Goal: Use online tool/utility: Utilize a website feature to perform a specific function

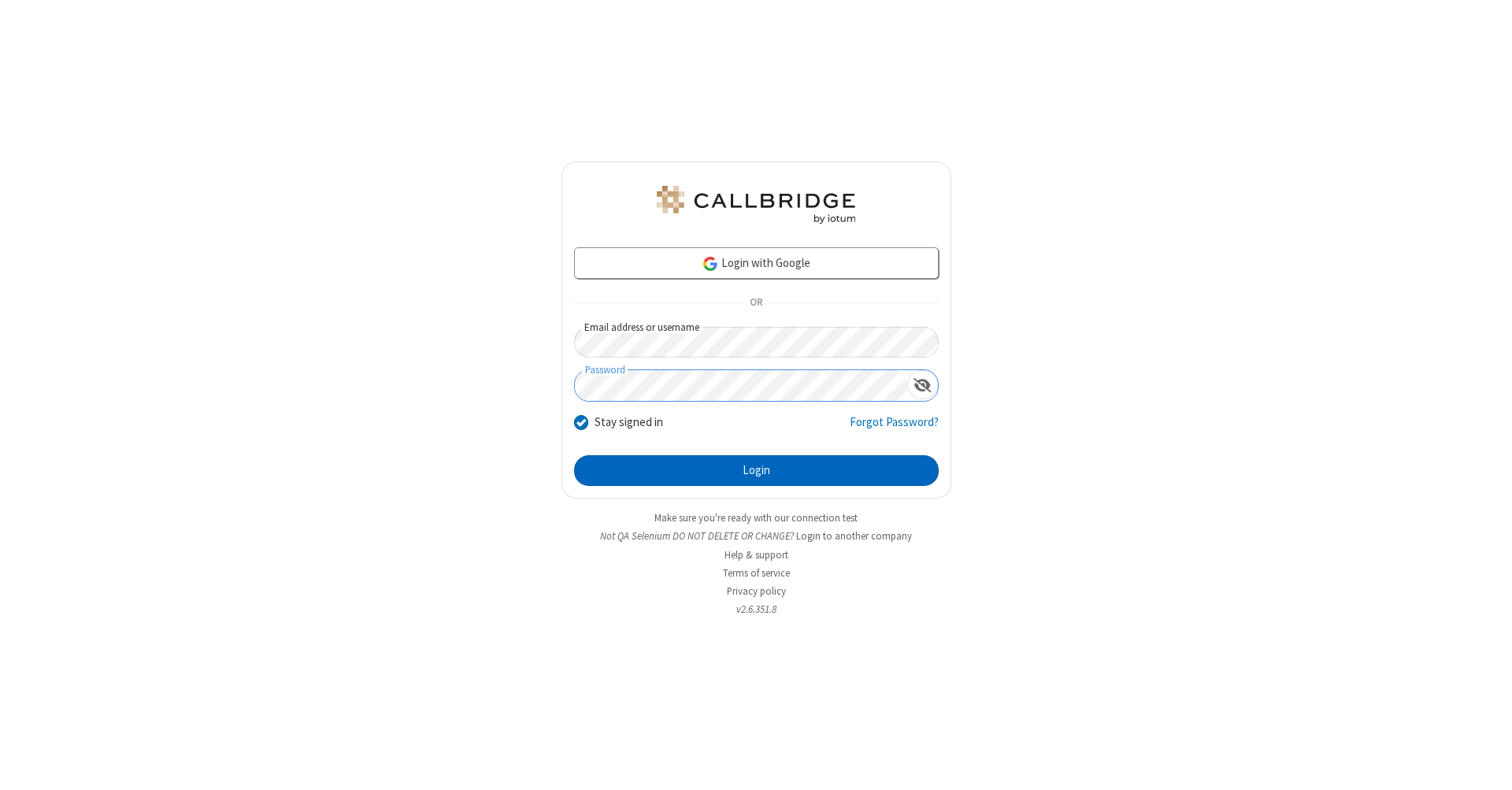
click at [756, 471] on button "Login" at bounding box center [757, 471] width 365 height 31
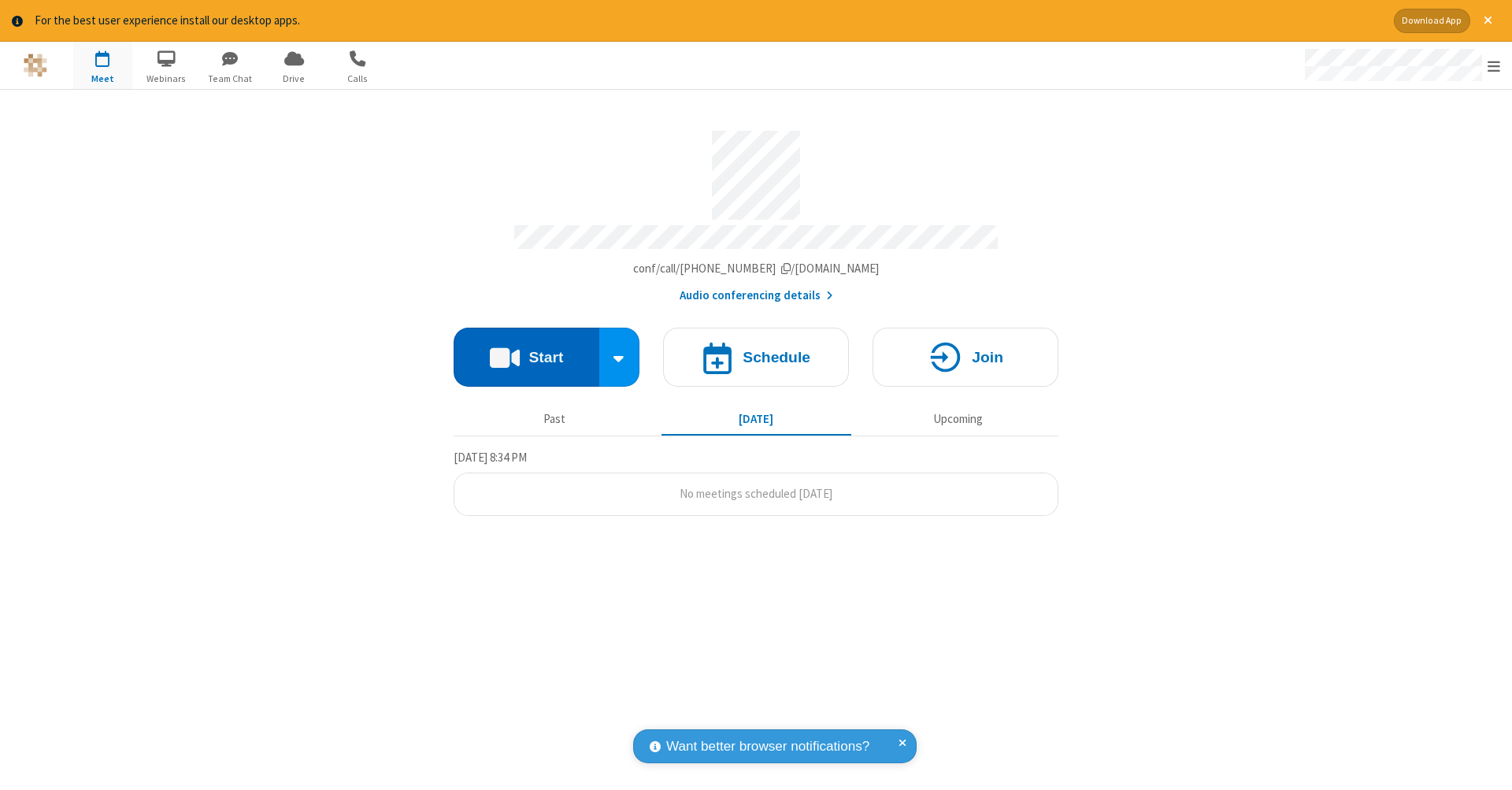
click at [526, 349] on button "Start" at bounding box center [526, 357] width 146 height 59
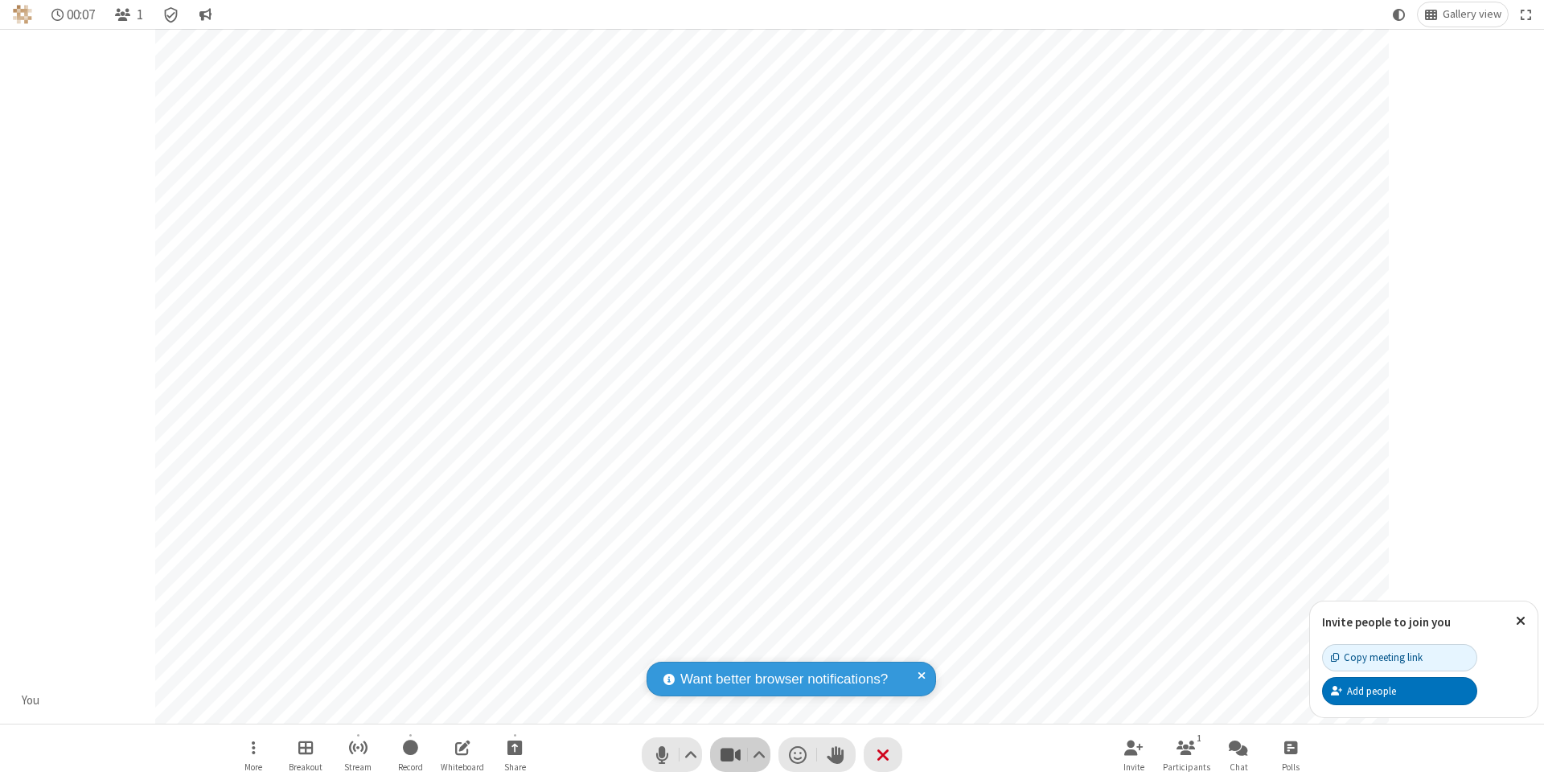
click at [731, 754] on span "Stop video (⌘+Shift+V)" at bounding box center [730, 754] width 24 height 23
click at [731, 754] on span "Start video (⌘+Shift+V)" at bounding box center [730, 754] width 24 height 23
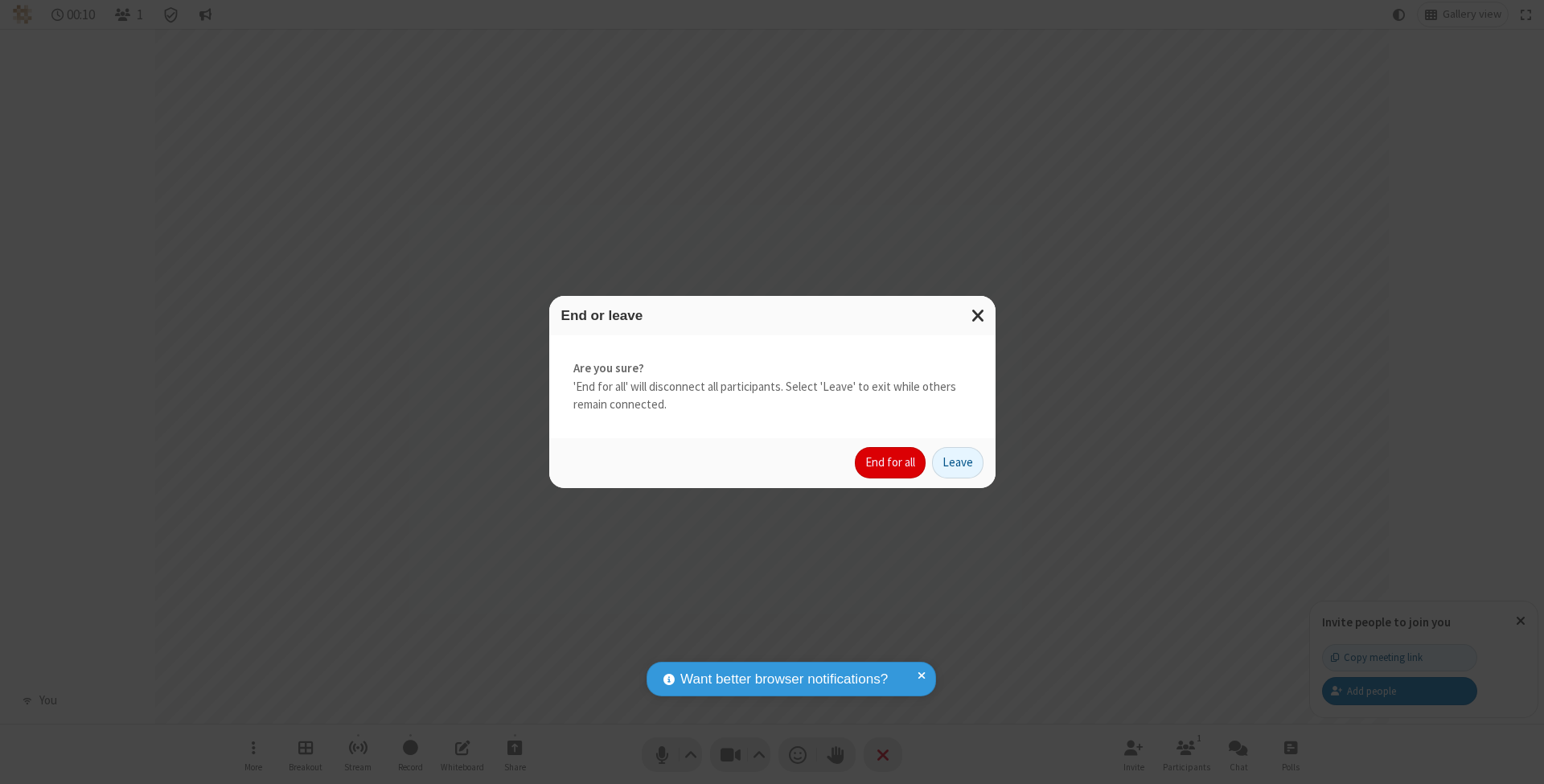
click at [891, 461] on button "End for all" at bounding box center [890, 463] width 71 height 32
